Goal: Task Accomplishment & Management: Complete application form

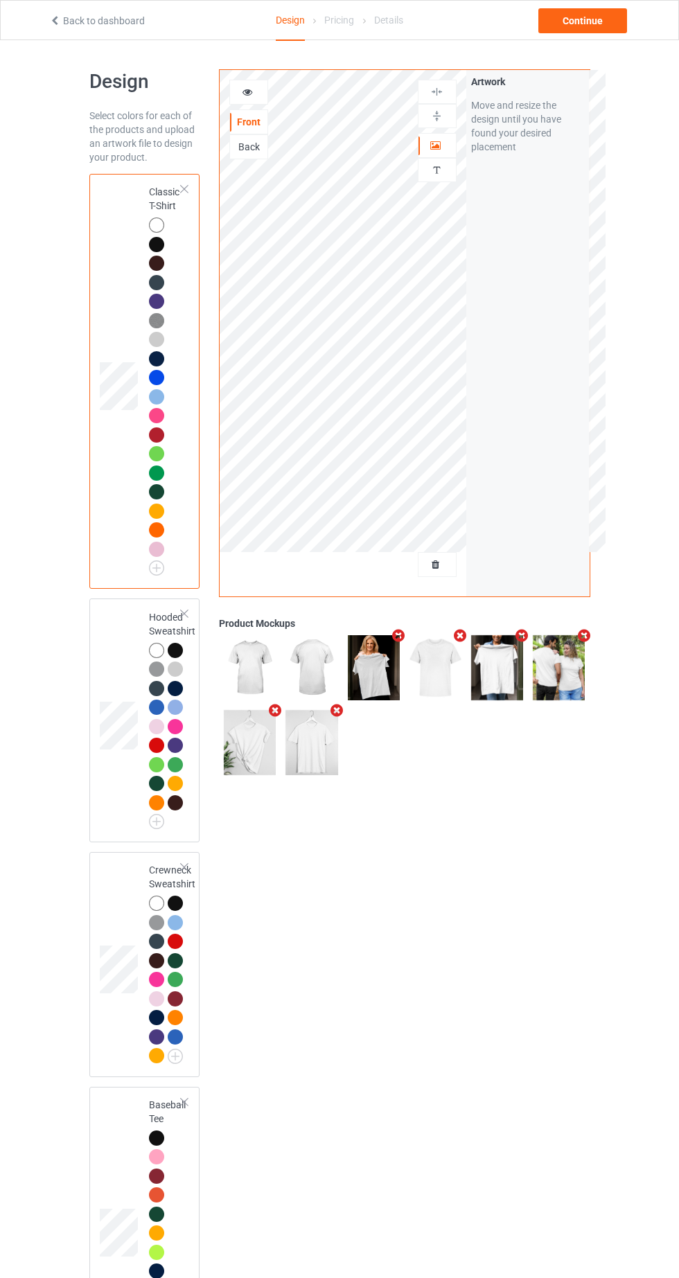
click at [444, 564] on div at bounding box center [436, 565] width 37 height 14
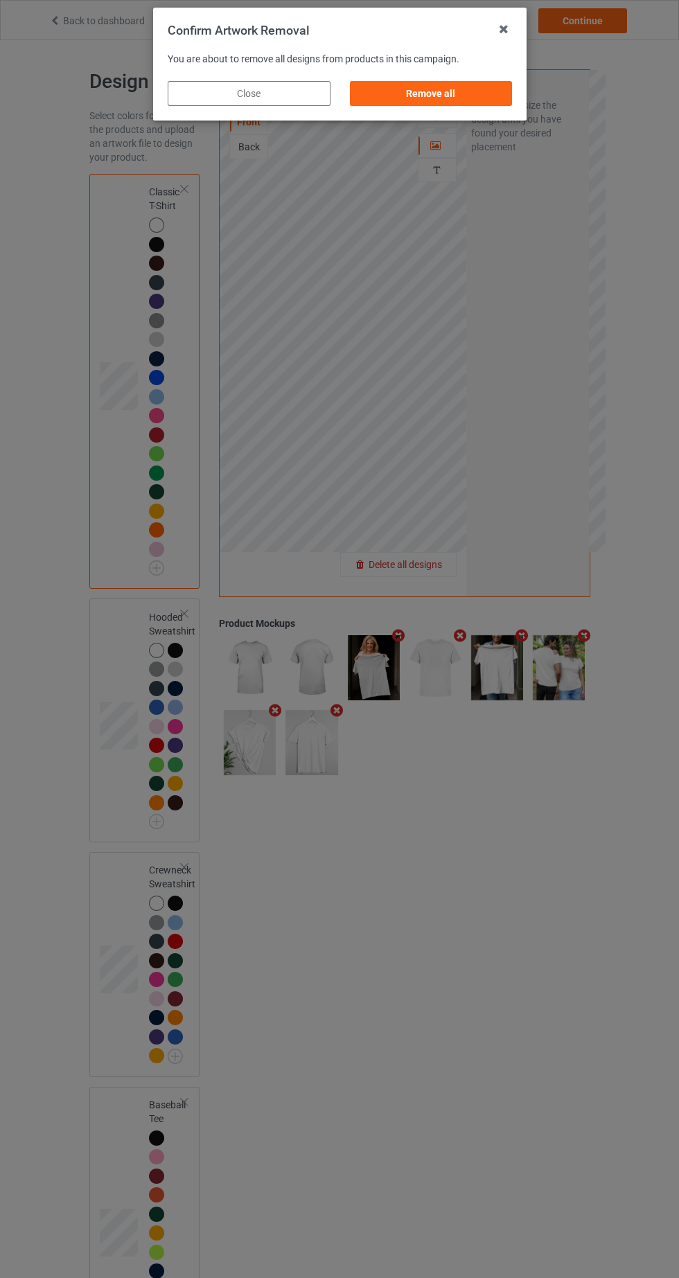
click at [449, 87] on div "Remove all" at bounding box center [430, 93] width 163 height 25
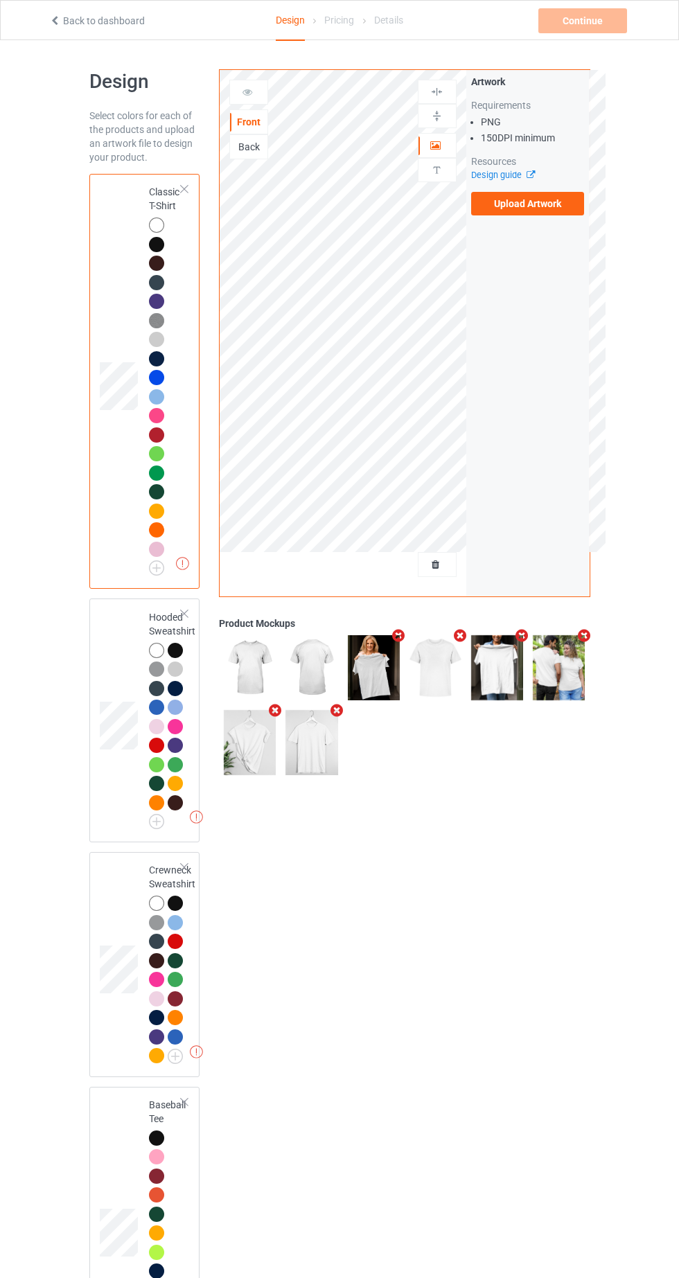
click at [560, 208] on label "Upload Artwork" at bounding box center [528, 204] width 114 height 24
click at [0, 0] on input "Upload Artwork" at bounding box center [0, 0] width 0 height 0
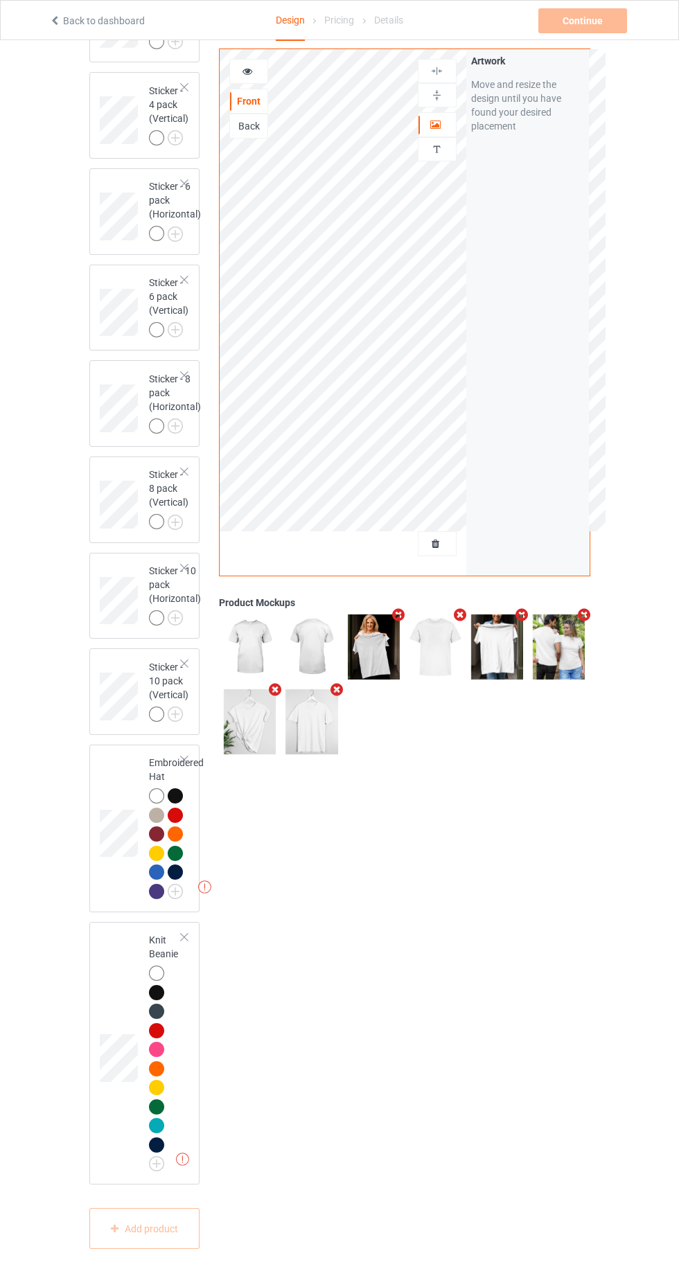
scroll to position [4353, 0]
click at [154, 880] on div at bounding box center [156, 871] width 15 height 15
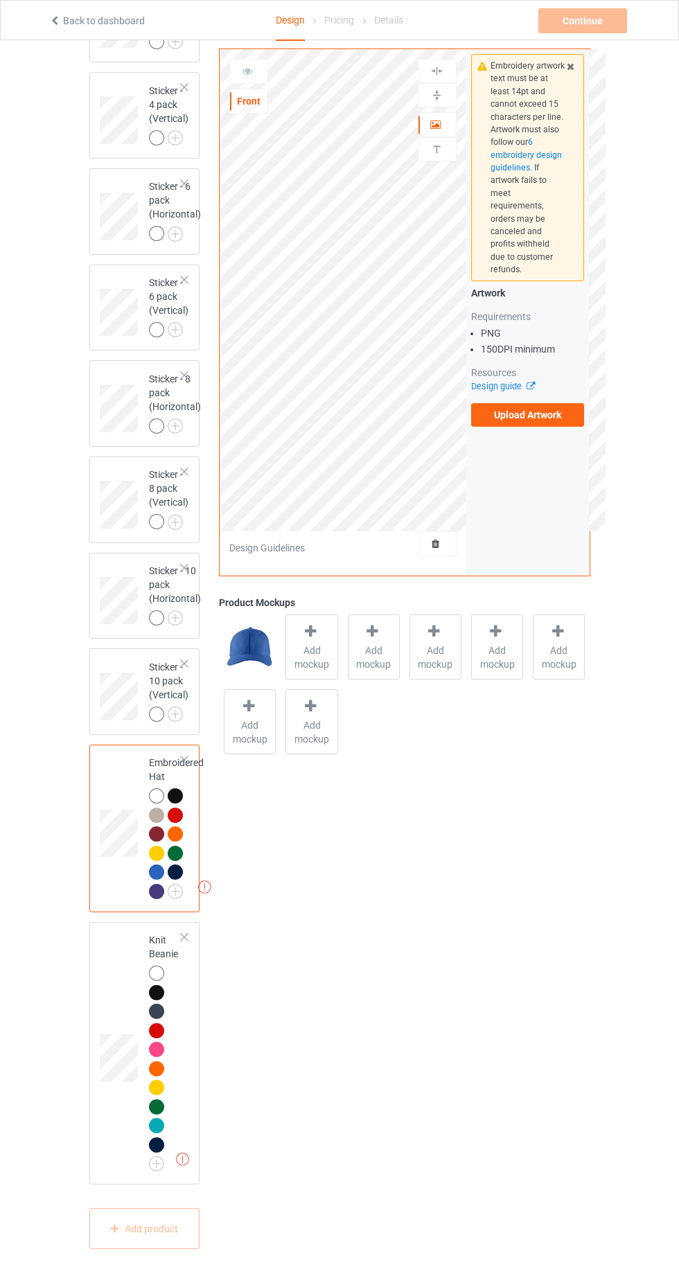
click at [571, 403] on label "Upload Artwork" at bounding box center [528, 415] width 114 height 24
click at [0, 0] on input "Upload Artwork" at bounding box center [0, 0] width 0 height 0
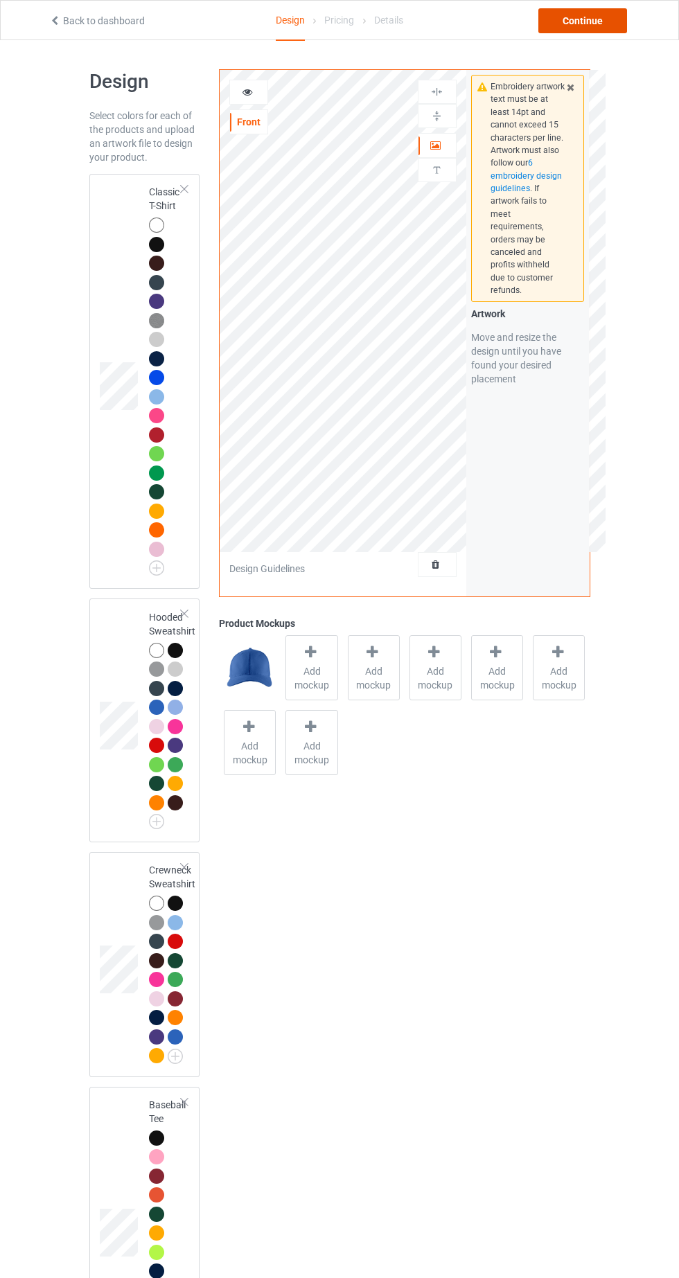
click at [585, 22] on div "Continue" at bounding box center [582, 20] width 89 height 25
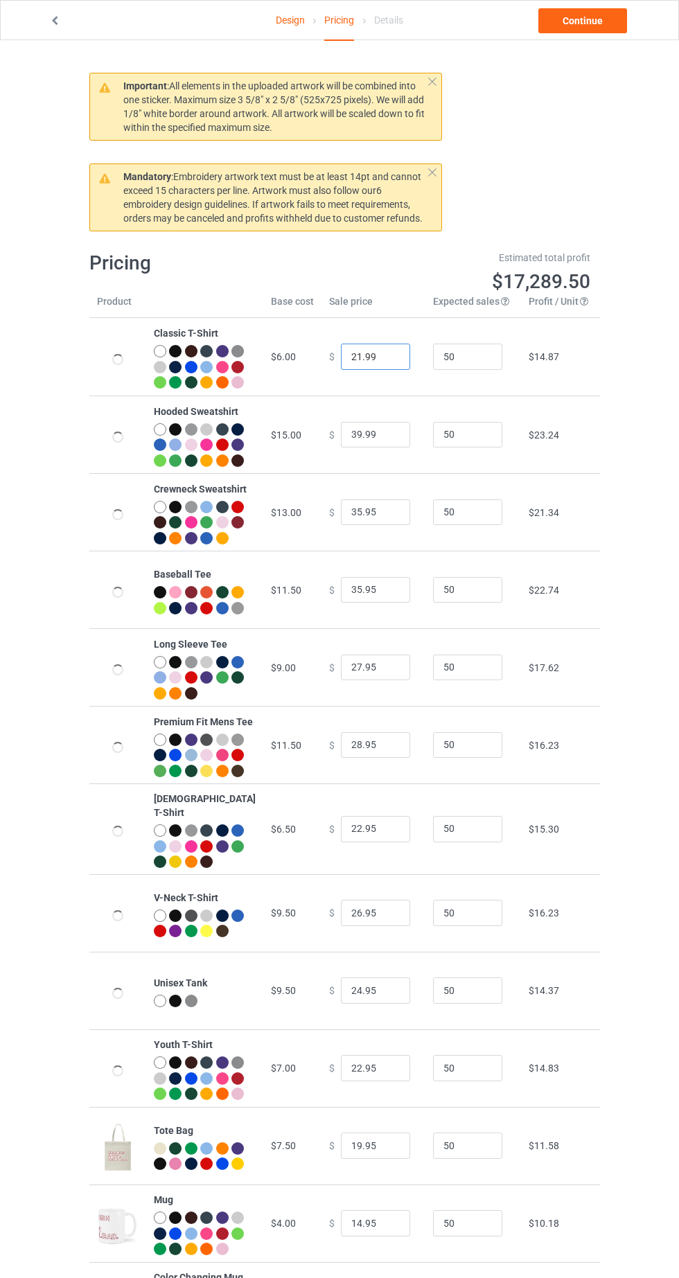
click at [345, 364] on input "21.99" at bounding box center [375, 357] width 69 height 26
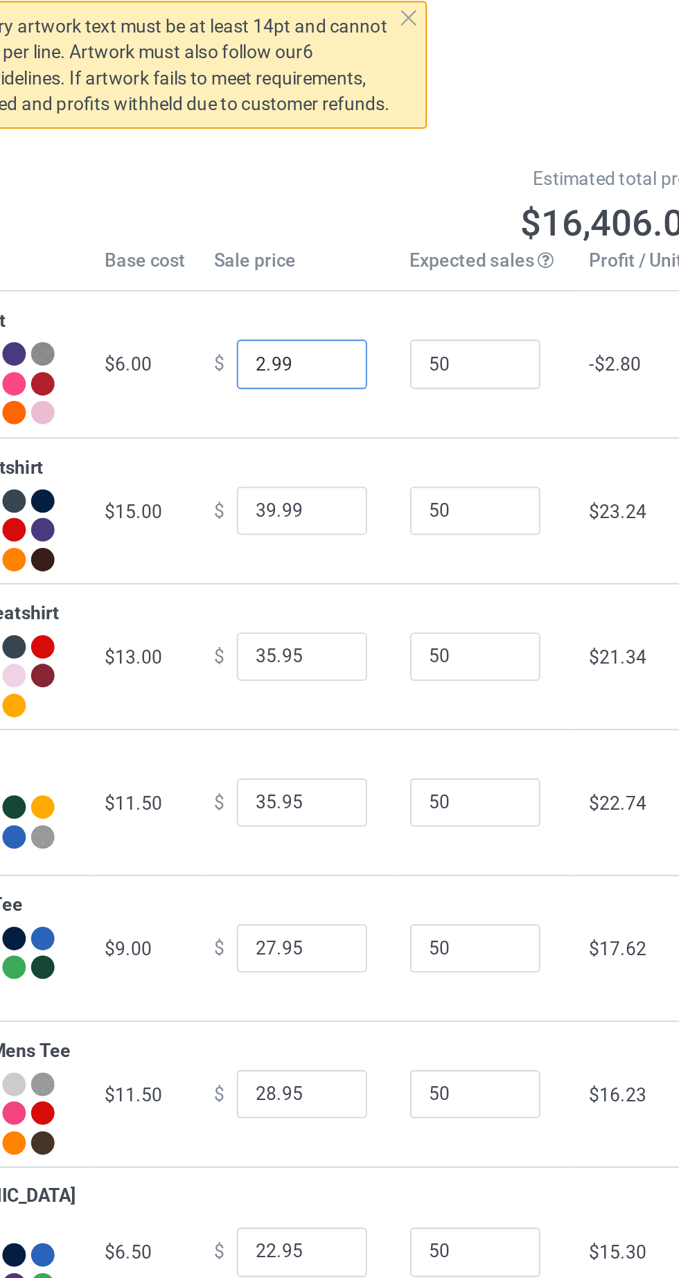
type input "21.99"
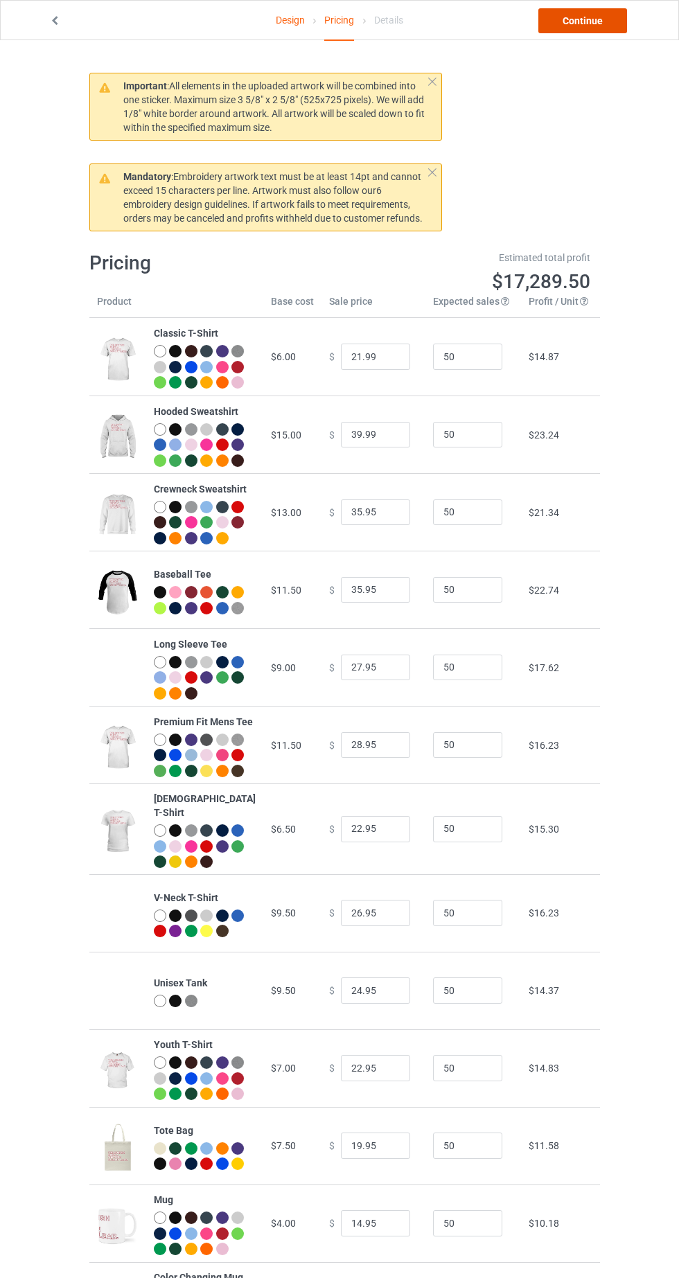
click at [600, 25] on link "Continue" at bounding box center [582, 20] width 89 height 25
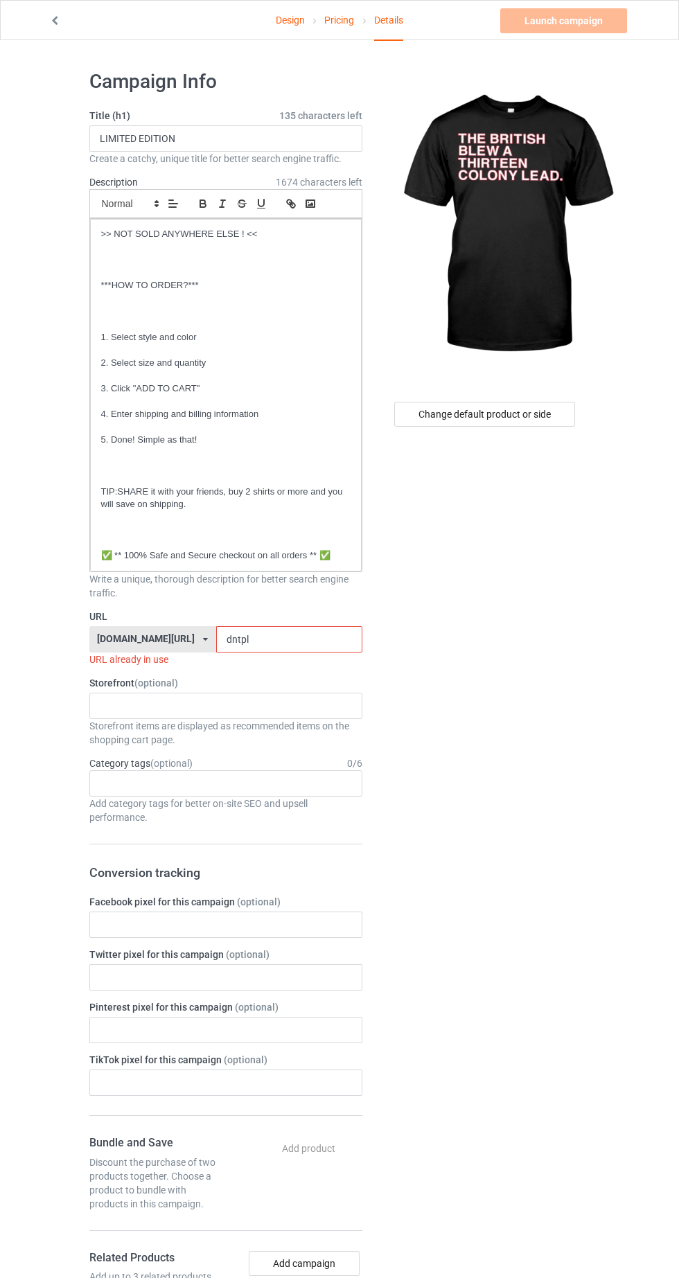
click at [301, 641] on input "dntpl" at bounding box center [289, 639] width 146 height 26
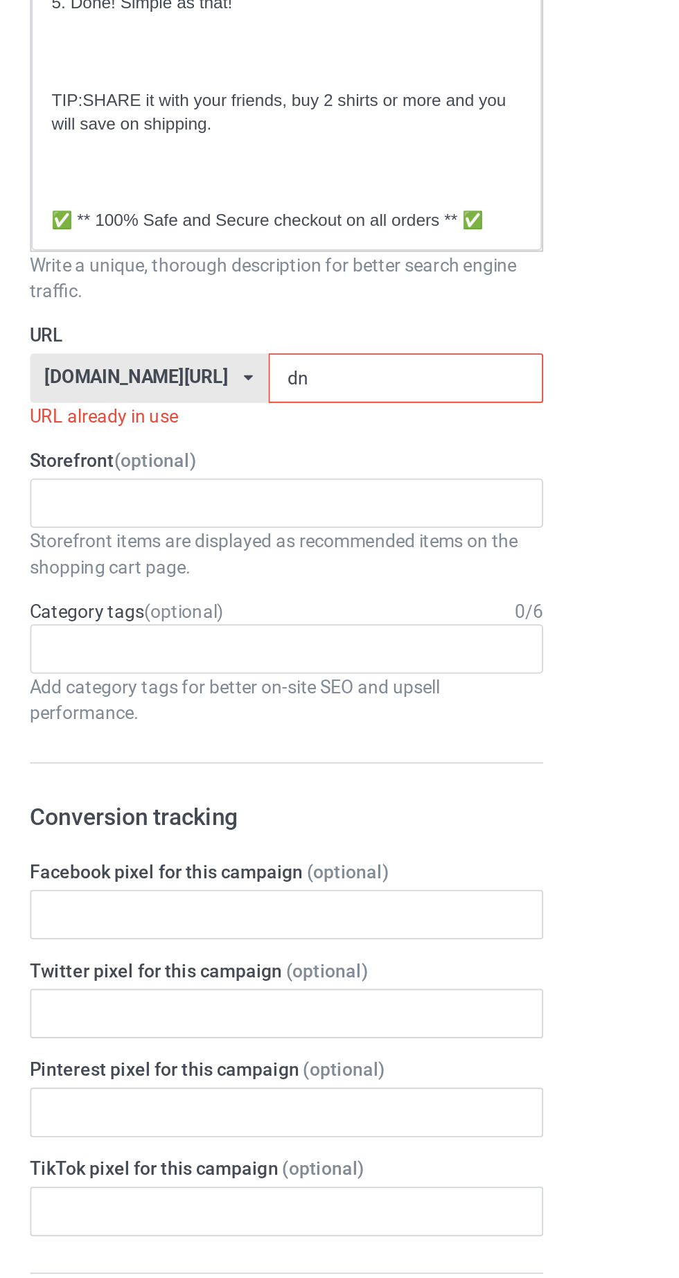
type input "d"
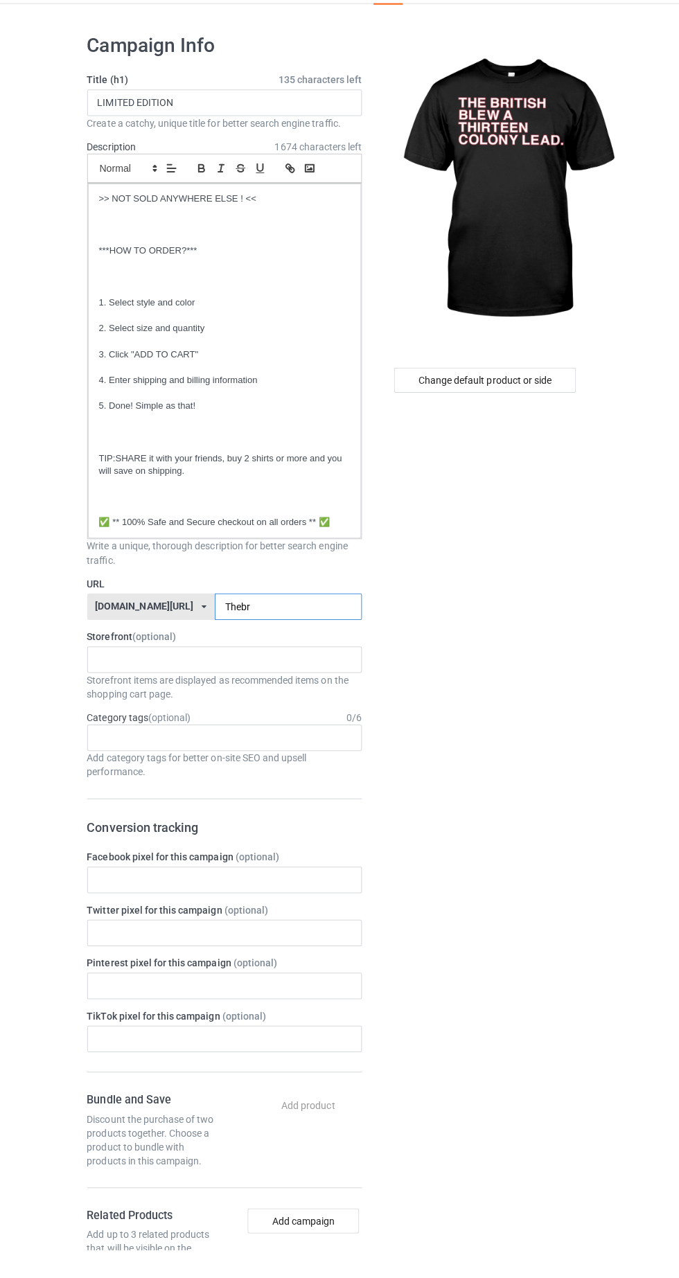
type input "Thebr"
click at [540, 421] on div "Change default product or side" at bounding box center [484, 414] width 181 height 25
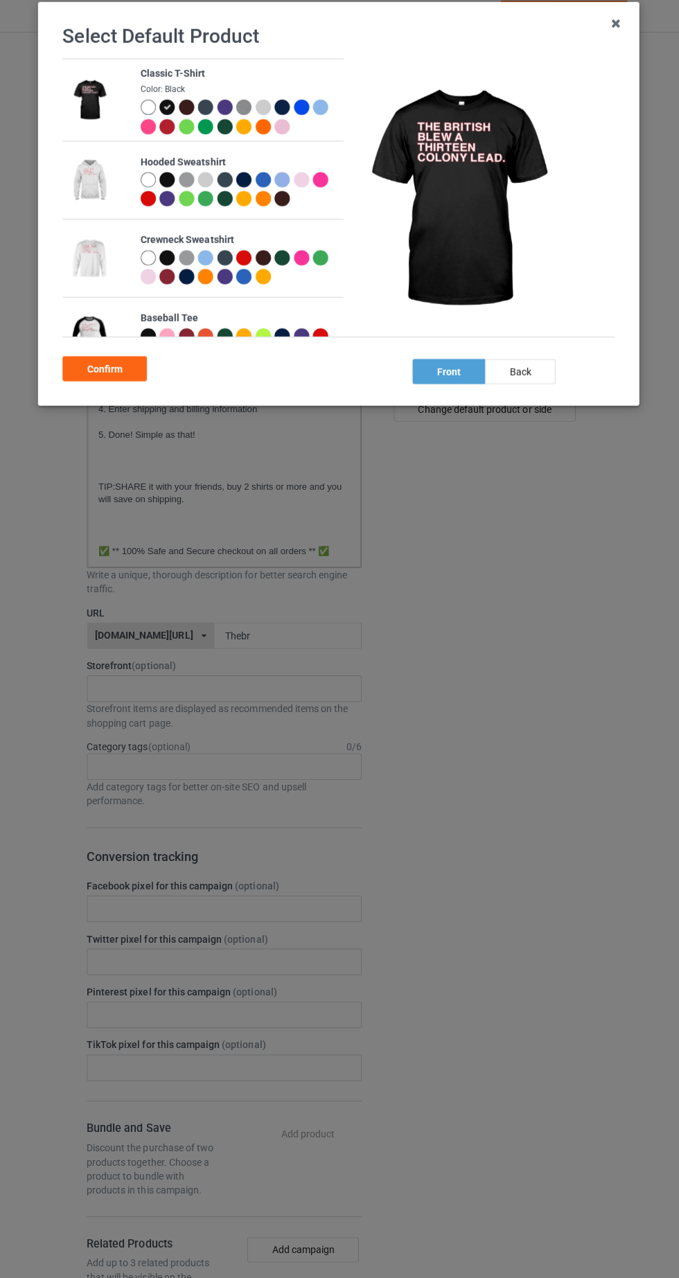
click at [287, 121] on div at bounding box center [283, 114] width 15 height 15
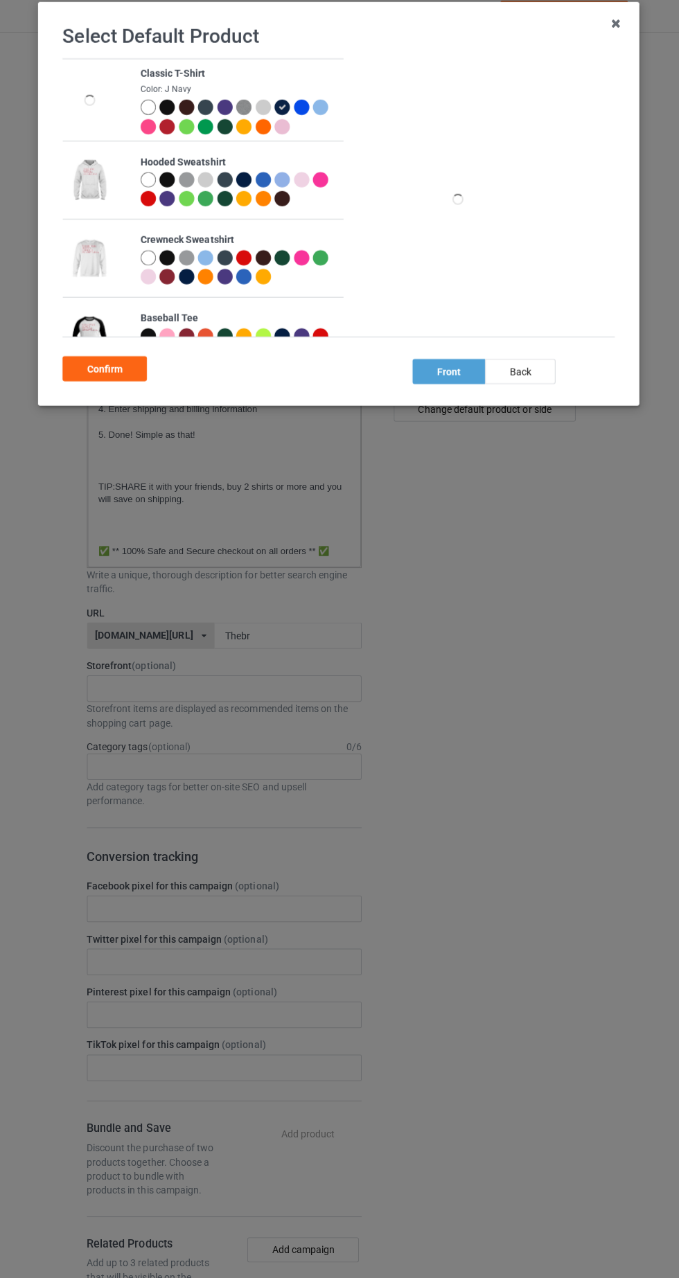
click at [304, 116] on div at bounding box center [302, 114] width 15 height 15
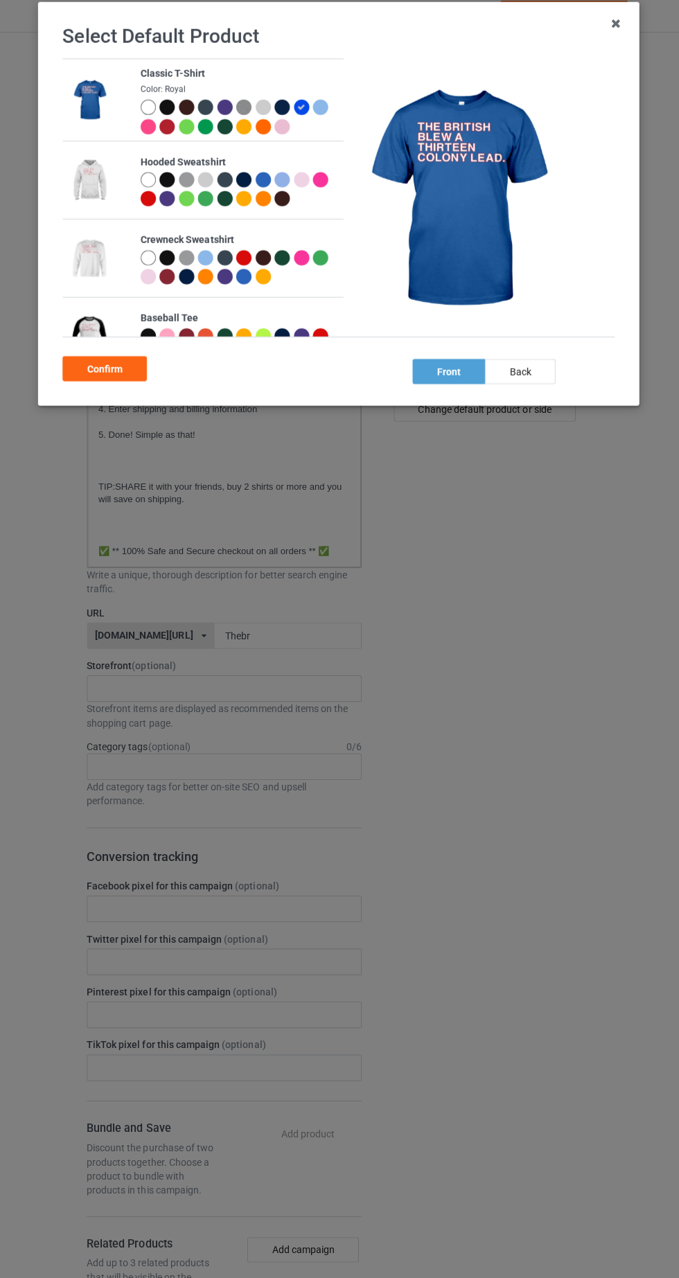
click at [98, 379] on div "Confirm" at bounding box center [107, 374] width 84 height 25
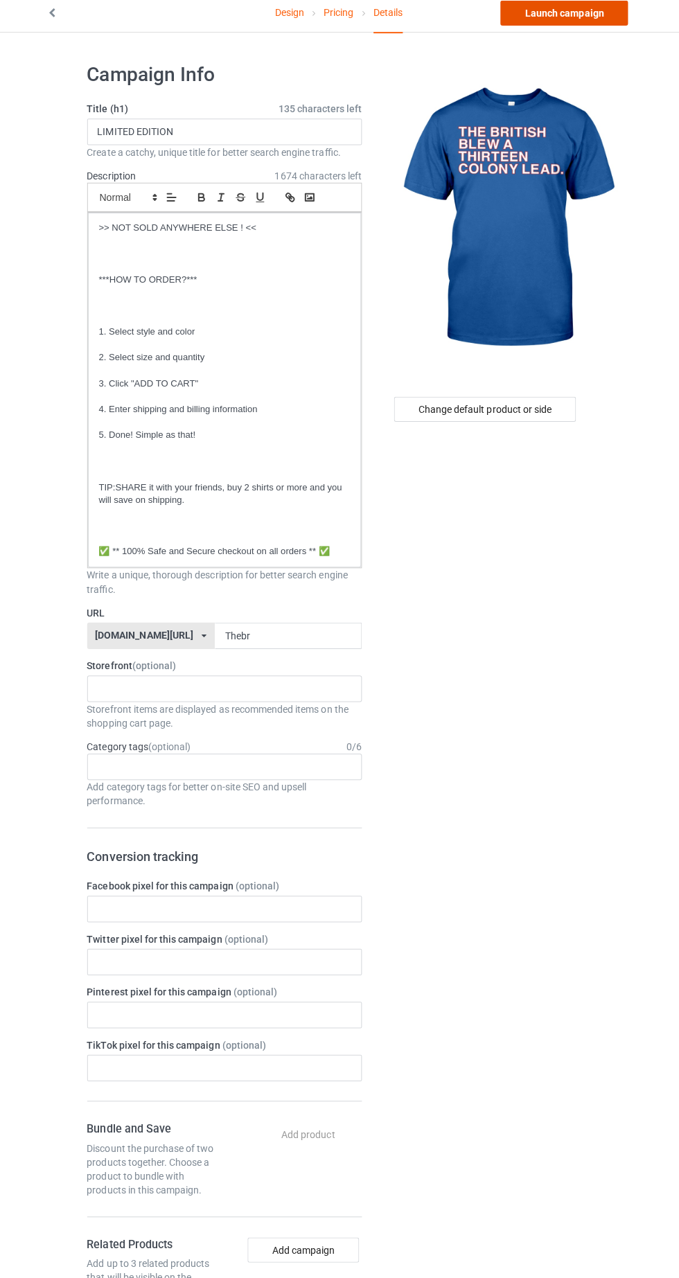
click at [585, 20] on link "Launch campaign" at bounding box center [563, 20] width 127 height 25
